Goal: Transaction & Acquisition: Purchase product/service

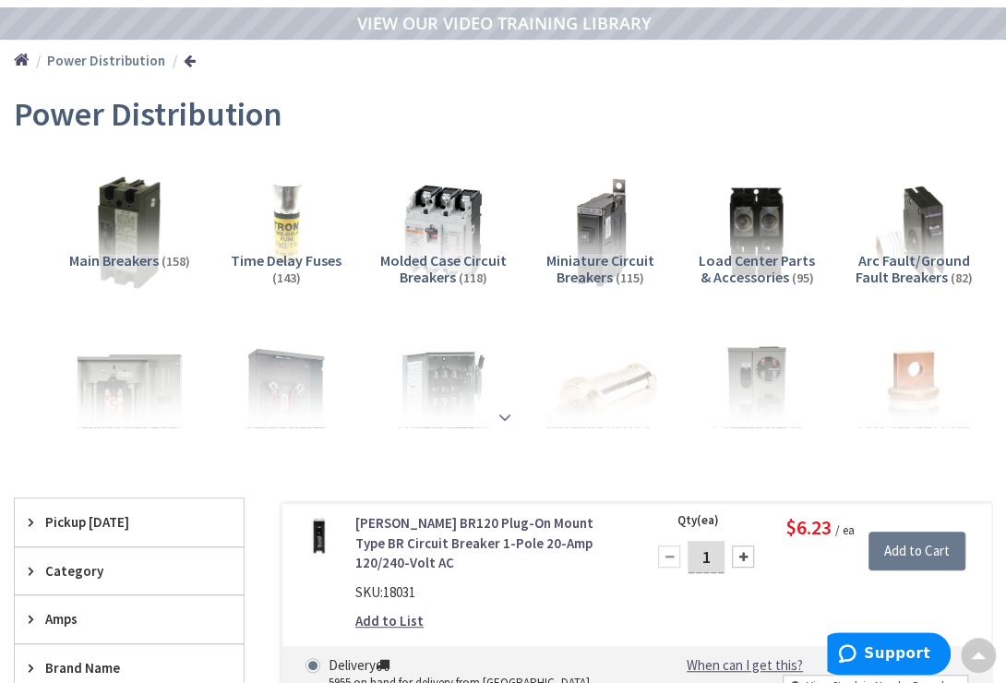
click at [504, 420] on strong at bounding box center [505, 417] width 22 height 20
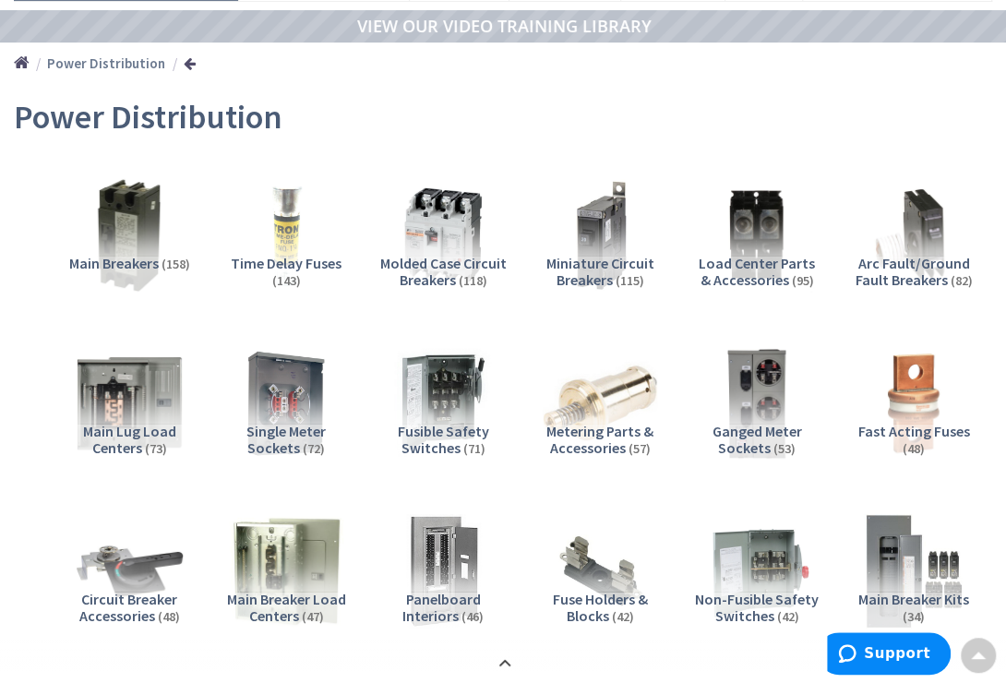
scroll to position [170, 0]
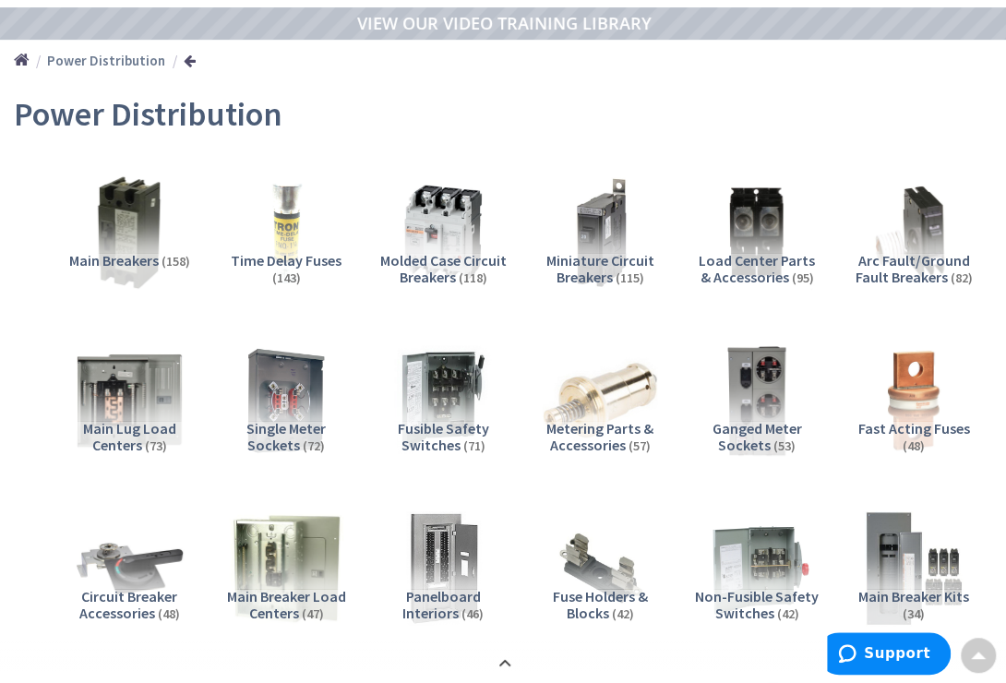
type input "[STREET_ADDRESS]"
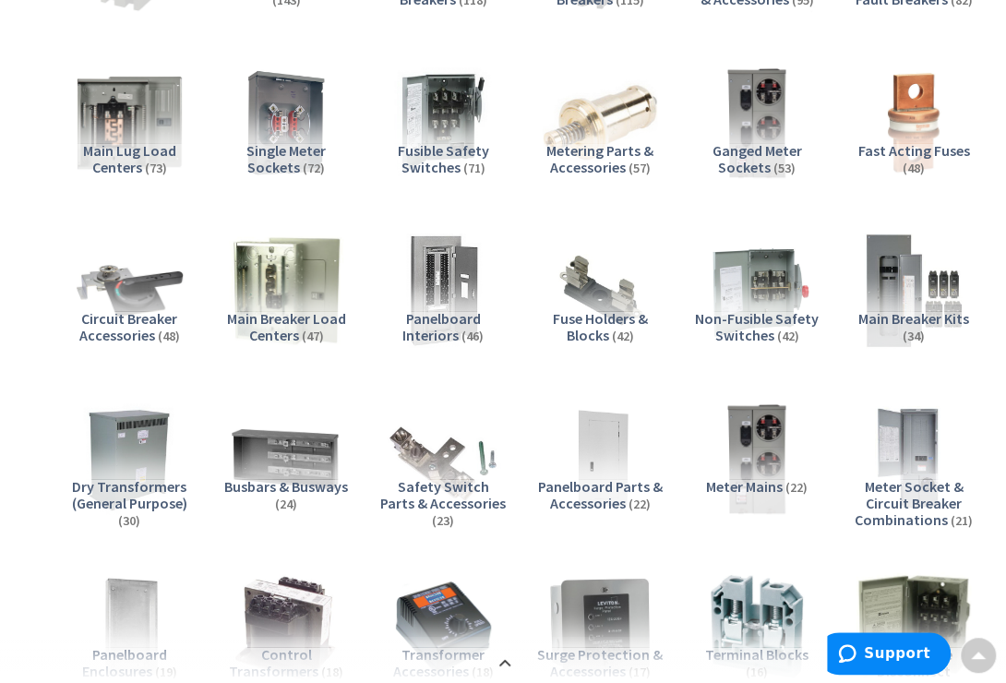
scroll to position [421, 0]
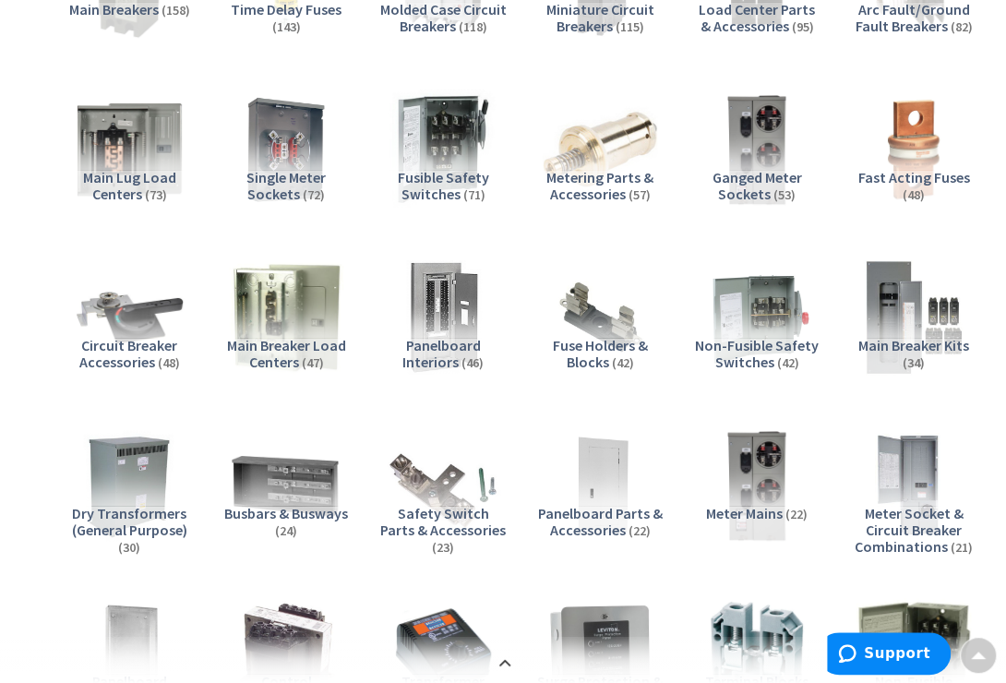
click at [433, 157] on img at bounding box center [443, 150] width 126 height 126
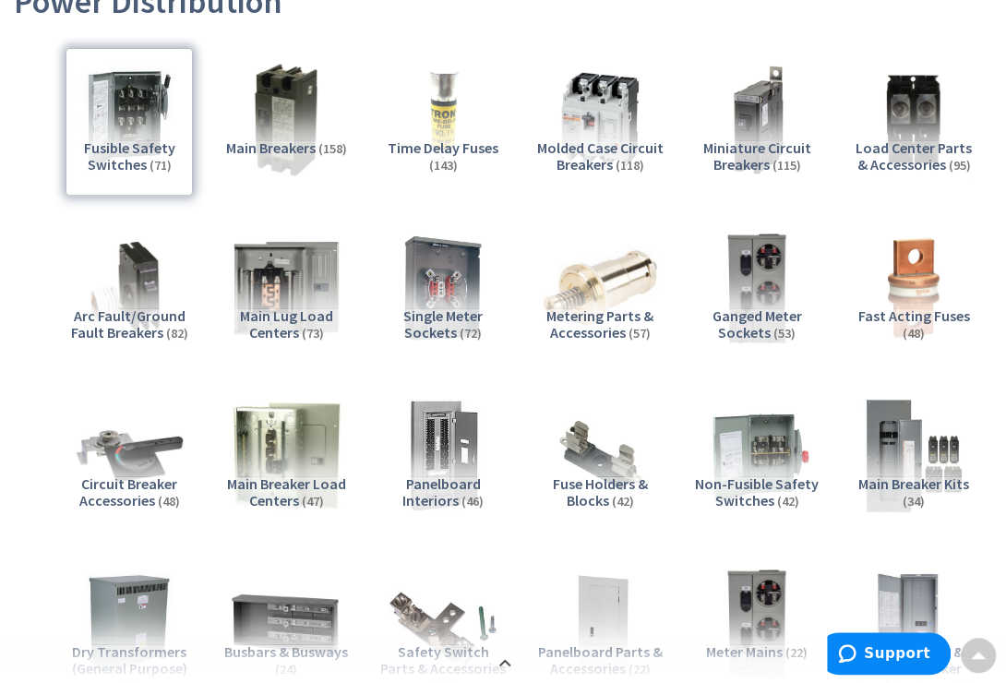
scroll to position [0, 0]
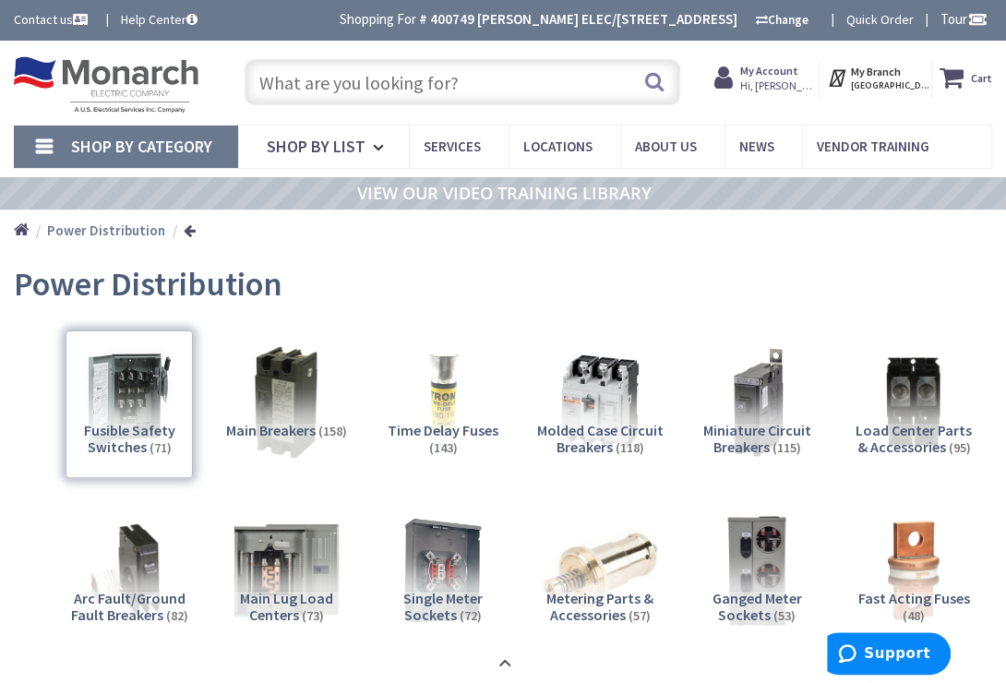
click at [497, 98] on input "text" at bounding box center [463, 82] width 436 height 46
click at [475, 92] on input "text" at bounding box center [463, 82] width 436 height 46
click at [494, 90] on input "text" at bounding box center [463, 82] width 436 height 46
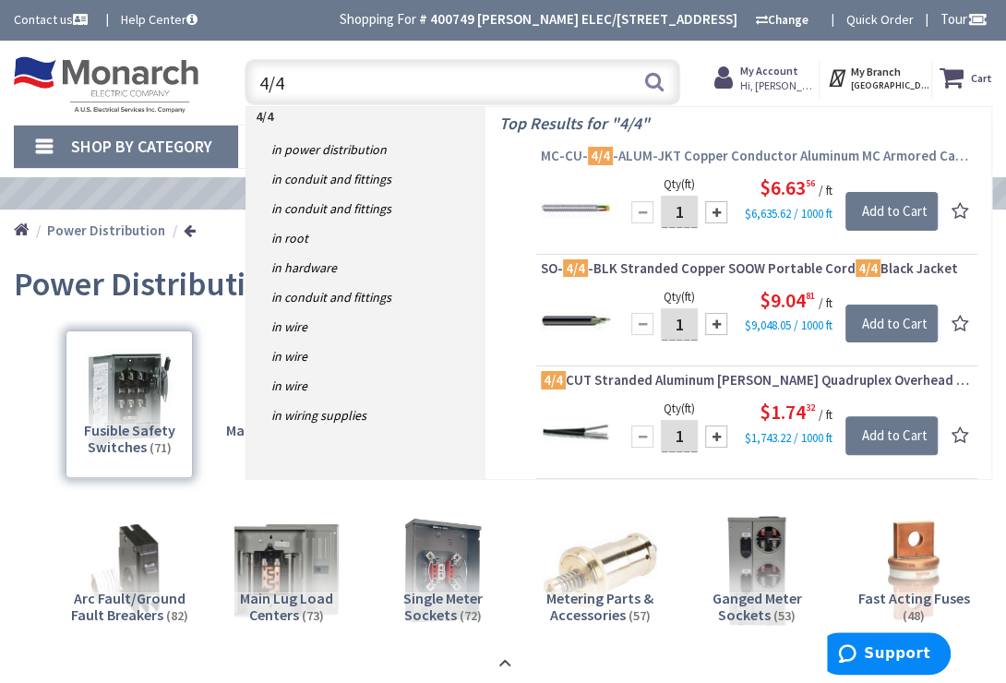
type input "4/4"
click at [604, 161] on mark "4/4" at bounding box center [600, 155] width 25 height 23
